Goal: Task Accomplishment & Management: Manage account settings

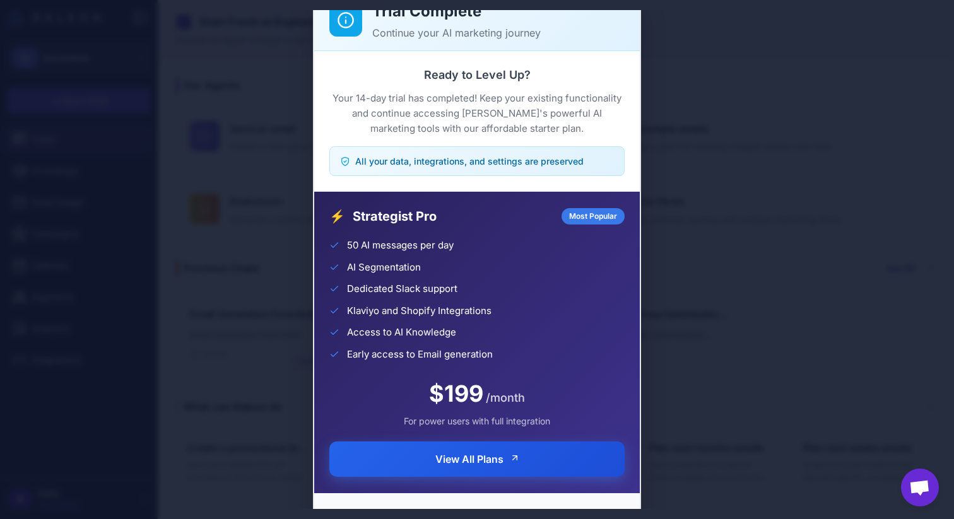
click at [447, 469] on button "View All Plans" at bounding box center [476, 459] width 295 height 35
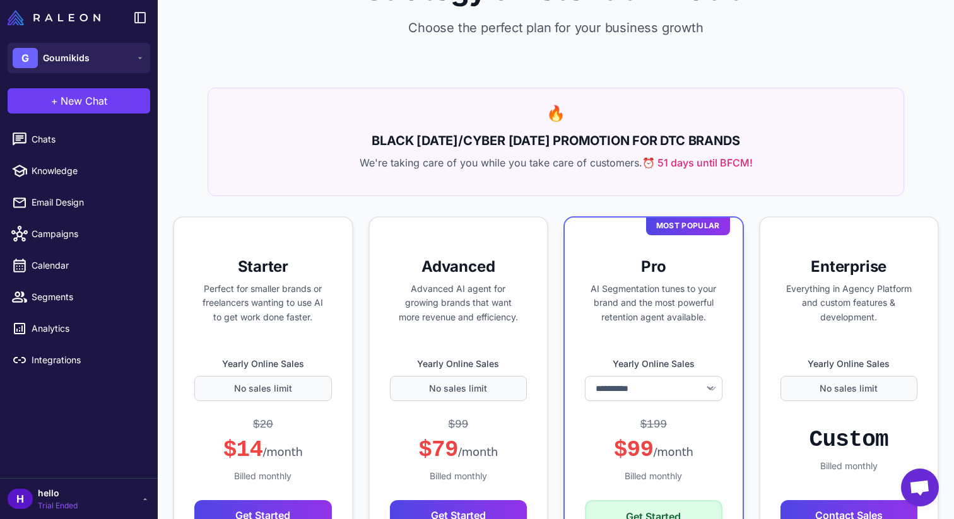
select select "******"
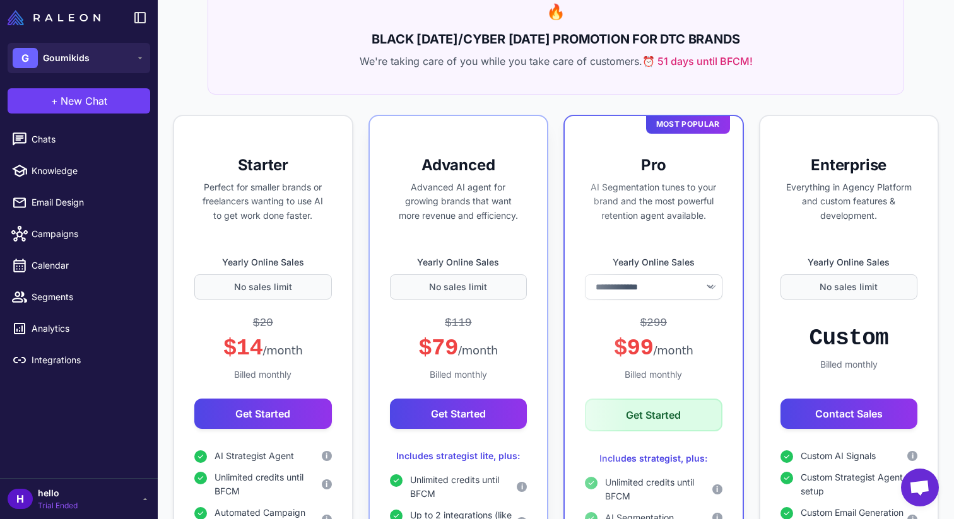
scroll to position [161, 0]
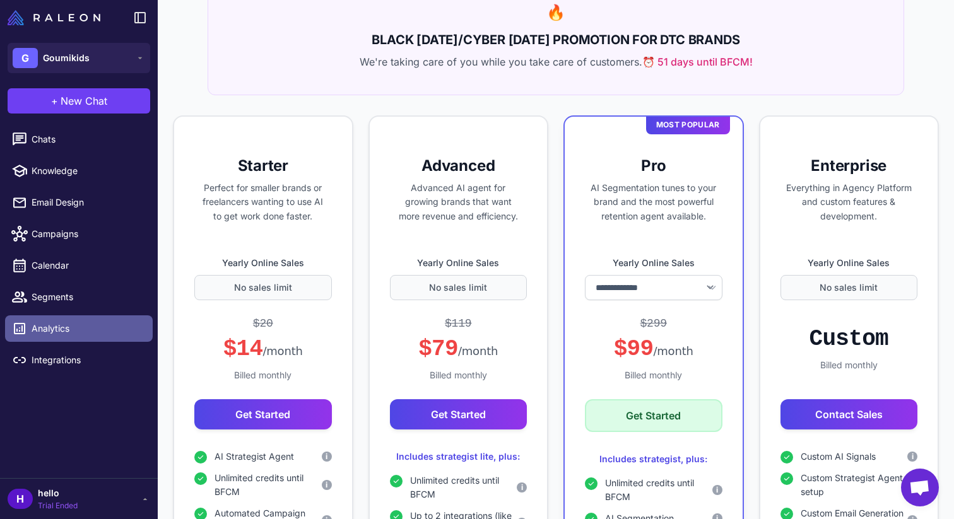
click at [57, 332] on span "Analytics" at bounding box center [87, 329] width 111 height 14
